Goal: Task Accomplishment & Management: Manage account settings

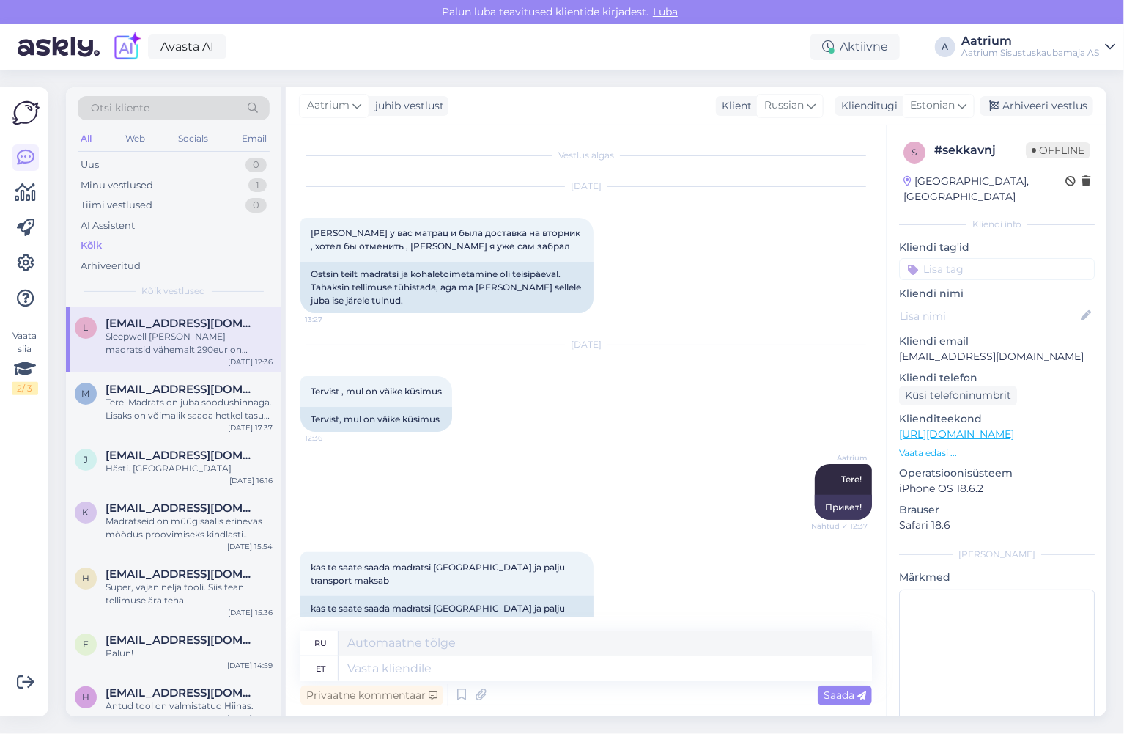
click at [519, 486] on div "Aatrium Tere! Nähtud ✓ 12:37 Привет!" at bounding box center [586, 492] width 572 height 88
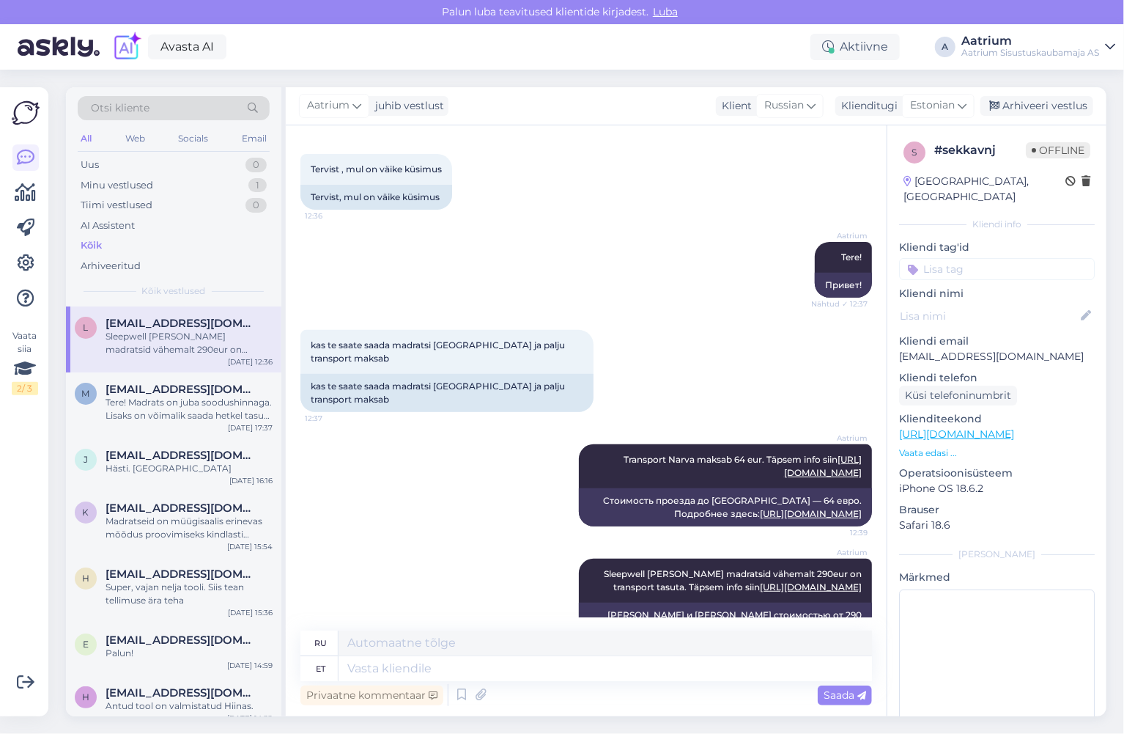
scroll to position [287, 0]
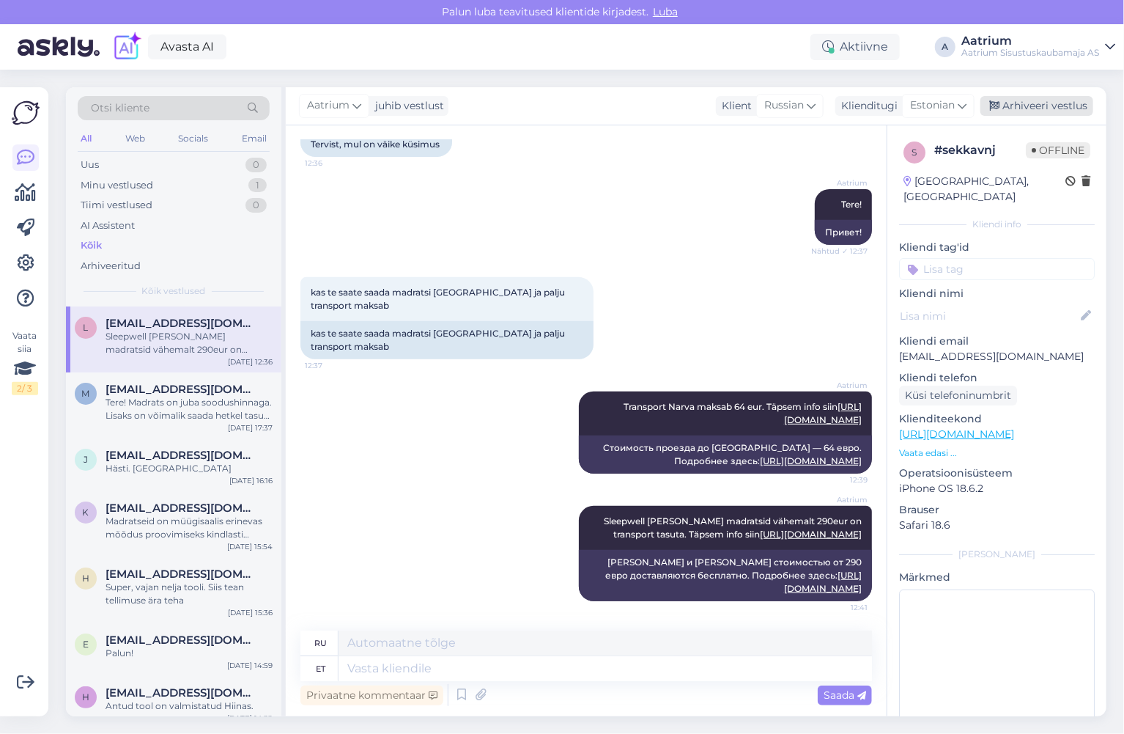
click at [1049, 111] on div "Arhiveeri vestlus" at bounding box center [1036, 106] width 113 height 20
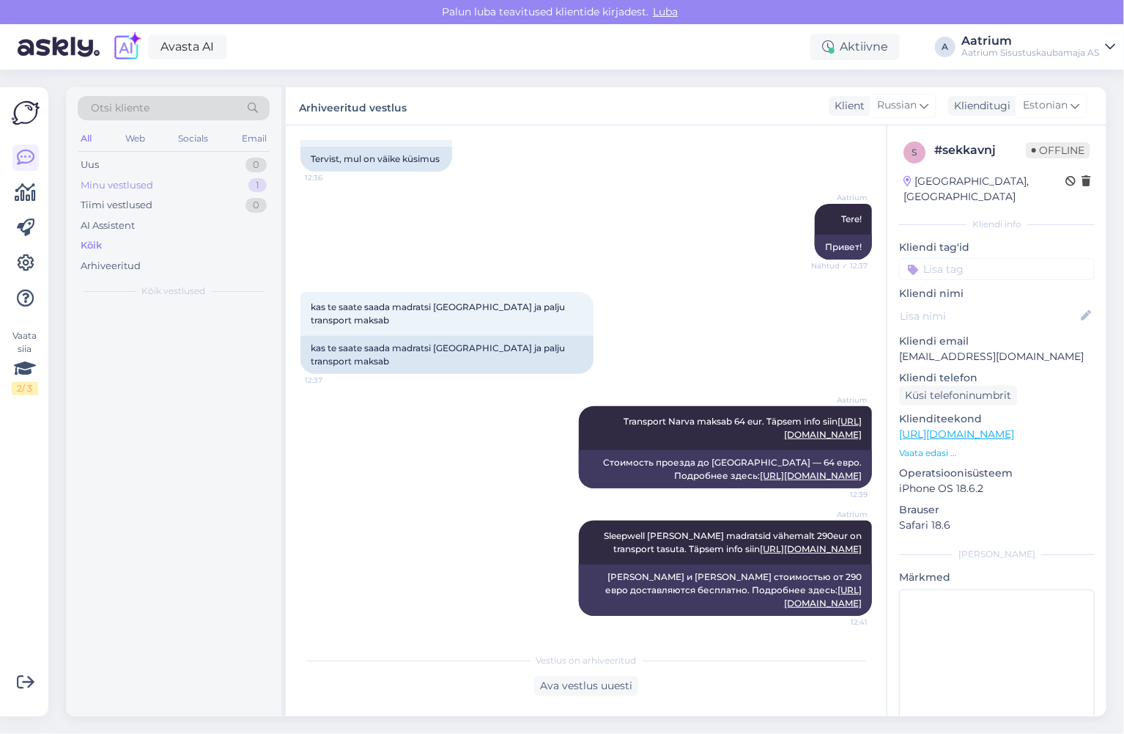
click at [138, 185] on div "Minu vestlused" at bounding box center [117, 185] width 73 height 15
click at [103, 180] on div "Minu vestlused" at bounding box center [119, 185] width 76 height 15
click at [95, 243] on div "Kõik" at bounding box center [91, 245] width 21 height 15
click at [94, 163] on div "Uus" at bounding box center [90, 165] width 18 height 15
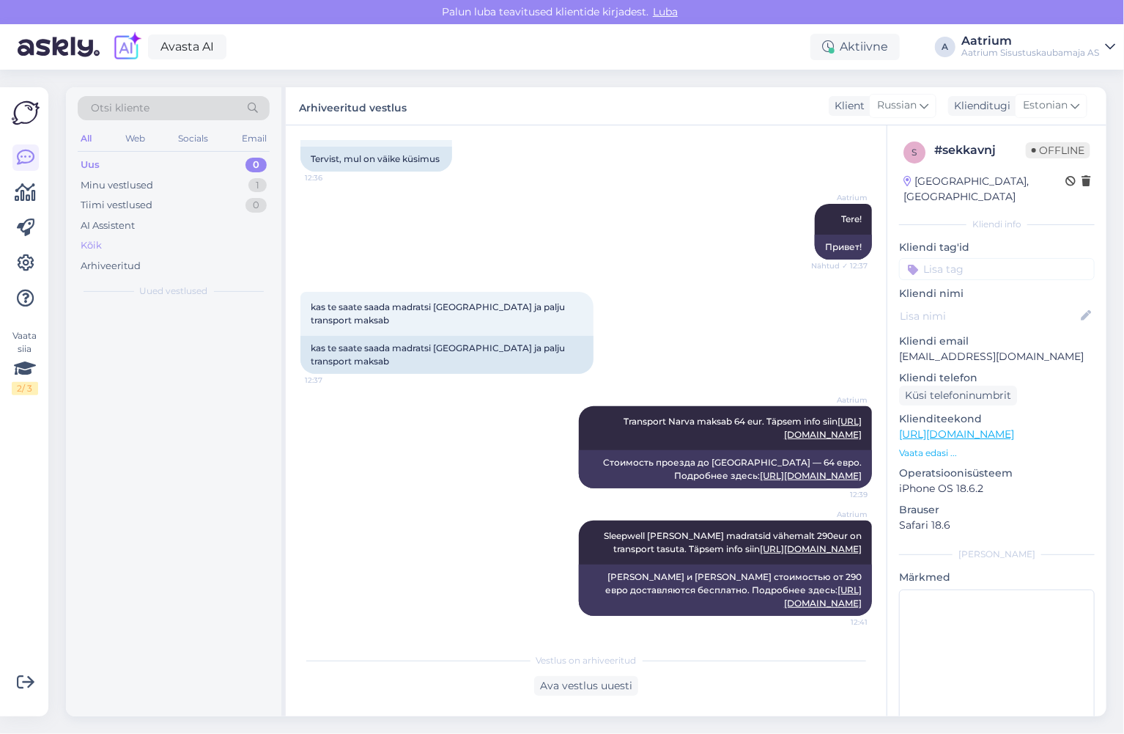
click at [78, 241] on div "Kõik" at bounding box center [174, 245] width 192 height 21
click at [100, 182] on div "Minu vestlused" at bounding box center [117, 185] width 73 height 15
click at [105, 203] on div "Tiimi vestlused" at bounding box center [117, 205] width 72 height 15
click at [111, 180] on div "Minu vestlused" at bounding box center [117, 185] width 73 height 15
click at [93, 158] on div "Uus" at bounding box center [90, 165] width 18 height 15
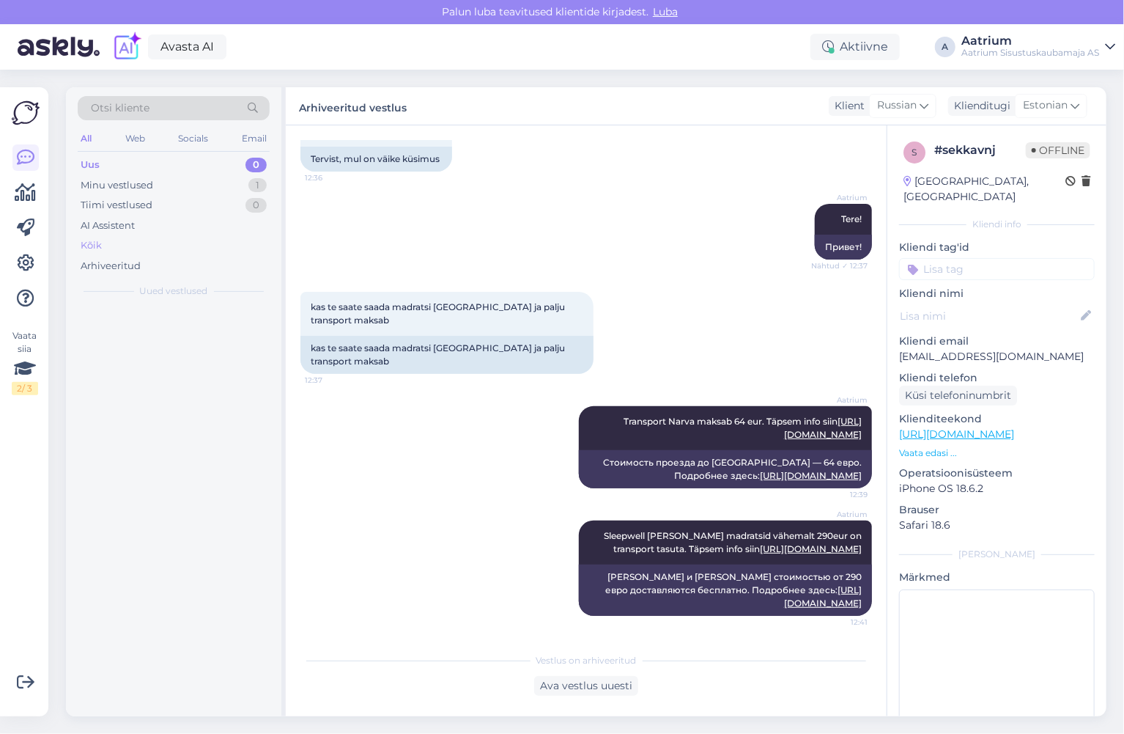
click at [82, 249] on div "Kõik" at bounding box center [91, 245] width 21 height 15
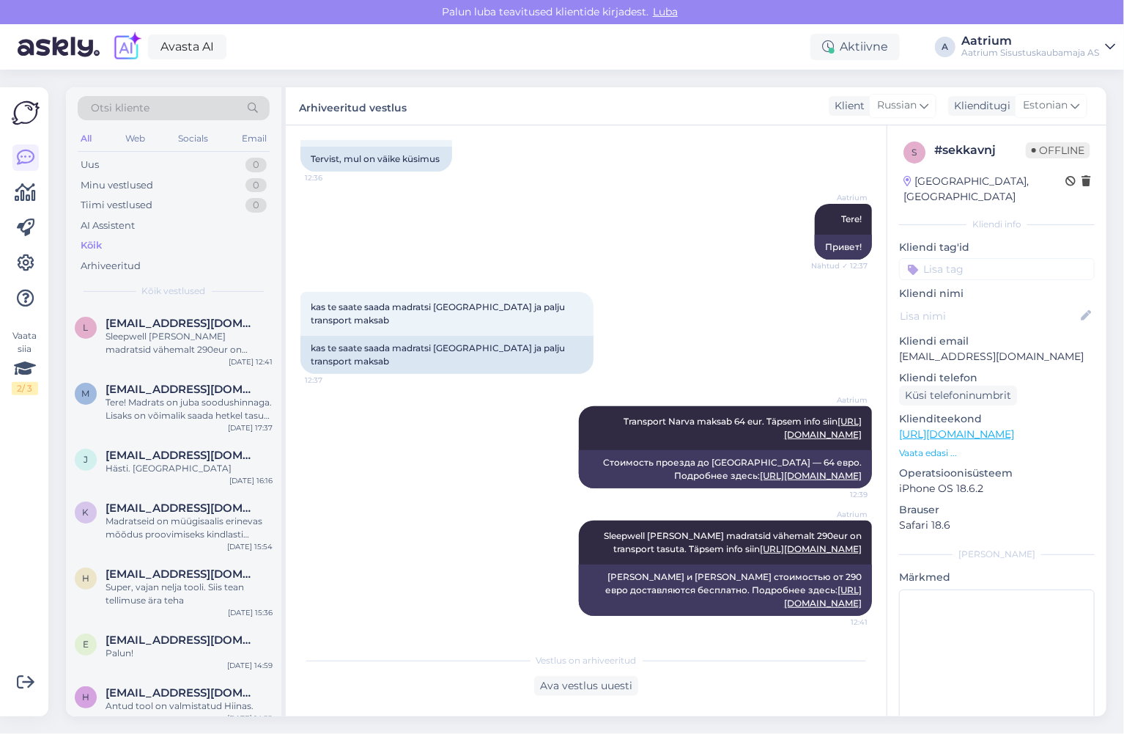
click at [91, 241] on div "Kõik" at bounding box center [91, 245] width 21 height 15
click at [451, 59] on div "Avasta AI Aktiivne A Aatrium Aatrium Sisustuskaubamaja AS" at bounding box center [562, 46] width 1124 height 45
